Goal: Task Accomplishment & Management: Complete application form

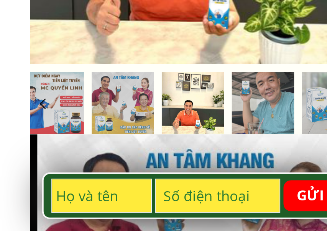
scroll to position [116, 0]
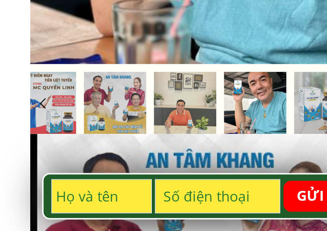
click at [145, 206] on input "tel" at bounding box center [175, 214] width 61 height 16
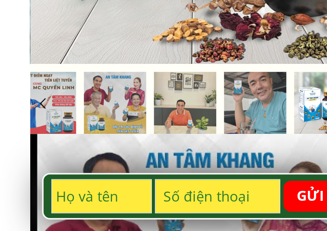
type input "Phú Nghè"
type input "0905734865"
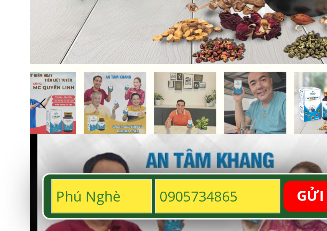
type input "0905734865"
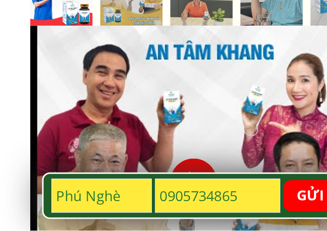
scroll to position [169, 0]
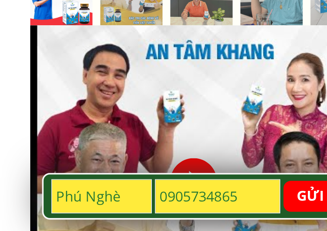
click at [208, 206] on p "GỬI" at bounding box center [221, 213] width 26 height 15
click at [207, 206] on p "● ● ●" at bounding box center [220, 214] width 27 height 16
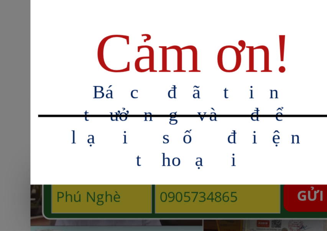
scroll to position [0, 0]
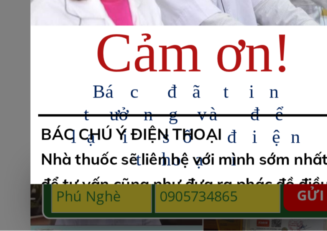
click at [152, 97] on div at bounding box center [163, 115] width 327 height 231
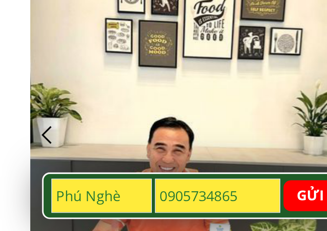
scroll to position [169, 0]
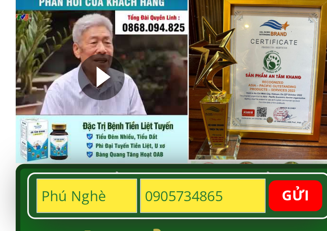
scroll to position [341, 0]
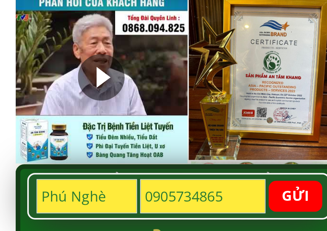
click at [94, 206] on input "Phú Nghè" at bounding box center [118, 214] width 49 height 16
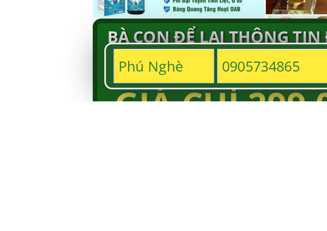
click at [95, 206] on input "Phú Nghè" at bounding box center [118, 214] width 49 height 16
type input "Phú Nghè"
click at [145, 206] on input "0905734865" at bounding box center [175, 214] width 61 height 16
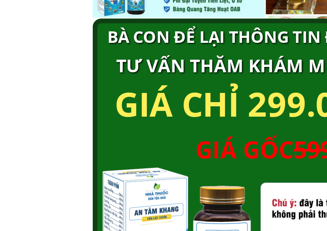
scroll to position [587, 0]
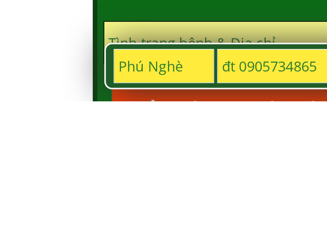
type input "đt 0905734865"
click at [110, 208] on p "GỬI THÔNG TIN TỚI NHÀ THUỐC" at bounding box center [163, 235] width 141 height 26
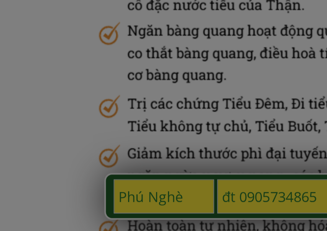
click at [126, 0] on html "GỬI Phú Nghè đt 0905734865 Nội dung cột [Title] Nội dung cột [Content] Nội dung…" at bounding box center [163, 0] width 327 height 0
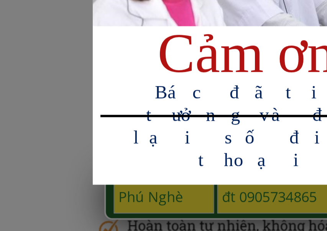
scroll to position [0, 0]
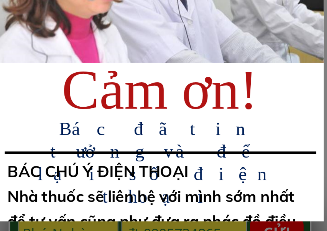
click at [137, 113] on div at bounding box center [163, 115] width 327 height 231
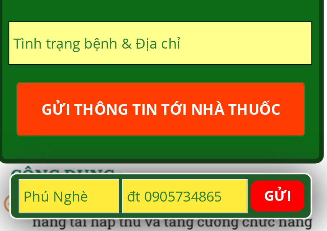
click at [101, 128] on input "text" at bounding box center [163, 138] width 149 height 21
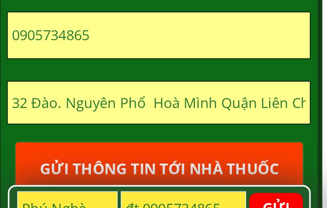
type input "32 Đào. Nguyên Phổ Hoà Mình Quận Liên Chiểu [GEOGRAPHIC_DATA]"
click at [89, 94] on input "0905734865" at bounding box center [163, 105] width 149 height 23
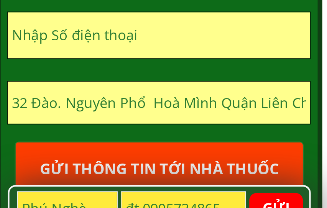
type input "d"
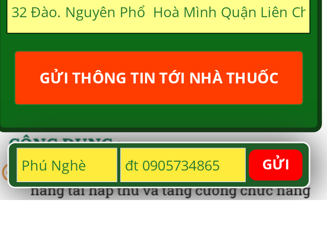
type input "đt 0905734865 [GEOGRAPHIC_DATA]"
click at [99, 158] on p "GỬI THÔNG TIN TỚI NHÀ THUỐC" at bounding box center [163, 171] width 141 height 26
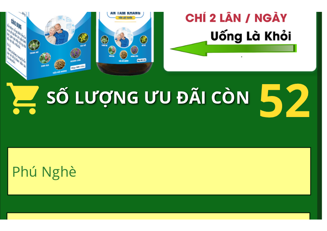
scroll to position [593, 0]
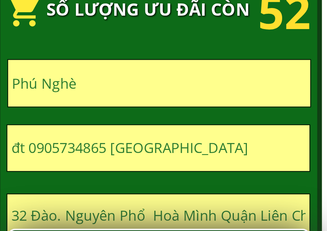
click at [89, 119] on input "Phú Nghè" at bounding box center [163, 130] width 149 height 23
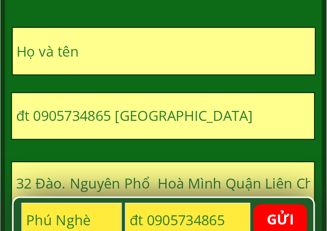
type input "P"
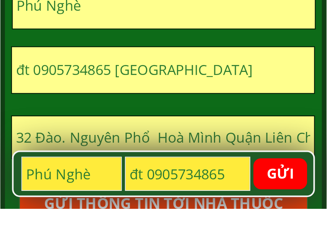
type input "Phú Nghè"
click at [114, 152] on input "đt 0905734865 [GEOGRAPHIC_DATA]" at bounding box center [163, 163] width 149 height 23
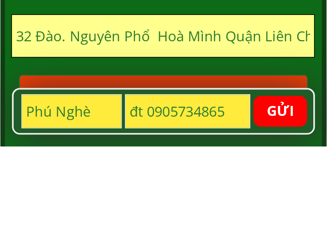
scroll to position [612, 0]
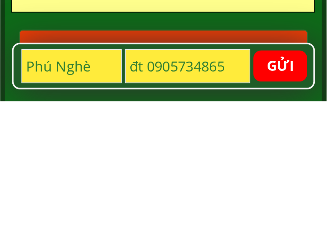
type input "đt 0905734865"
click at [208, 206] on p "GỬI" at bounding box center [221, 213] width 26 height 15
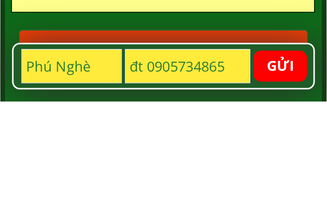
scroll to position [0, 0]
